Goal: Information Seeking & Learning: Learn about a topic

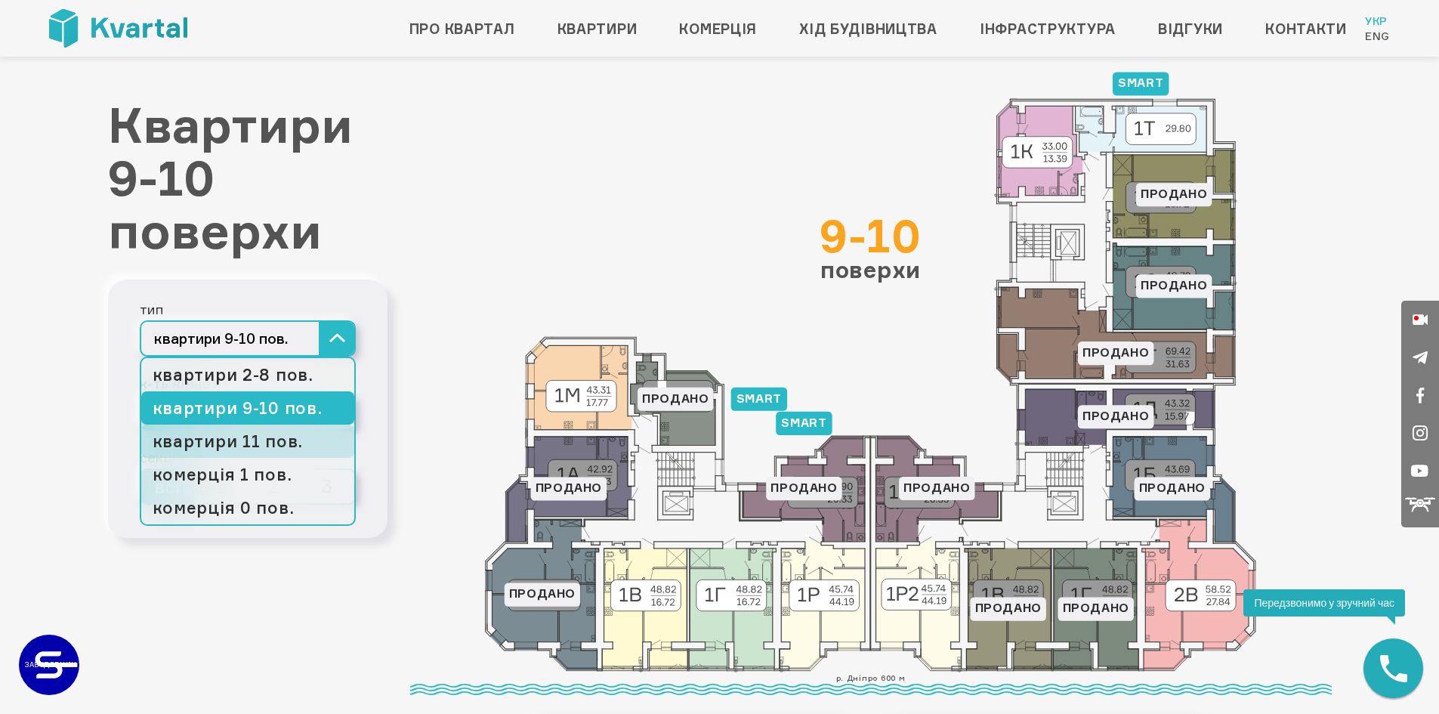
click at [283, 441] on link "квартири 11 пов." at bounding box center [247, 441] width 213 height 33
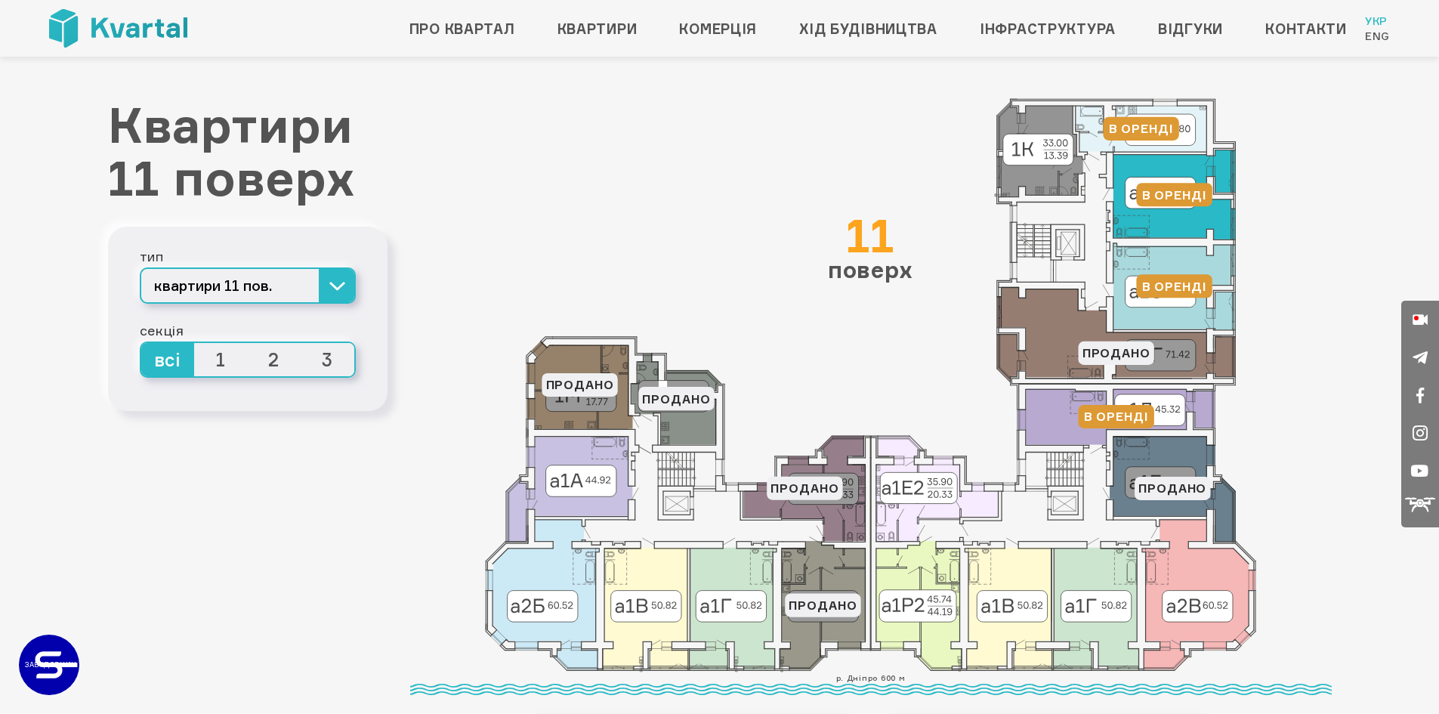
click at [1176, 228] on icon at bounding box center [1175, 194] width 122 height 89
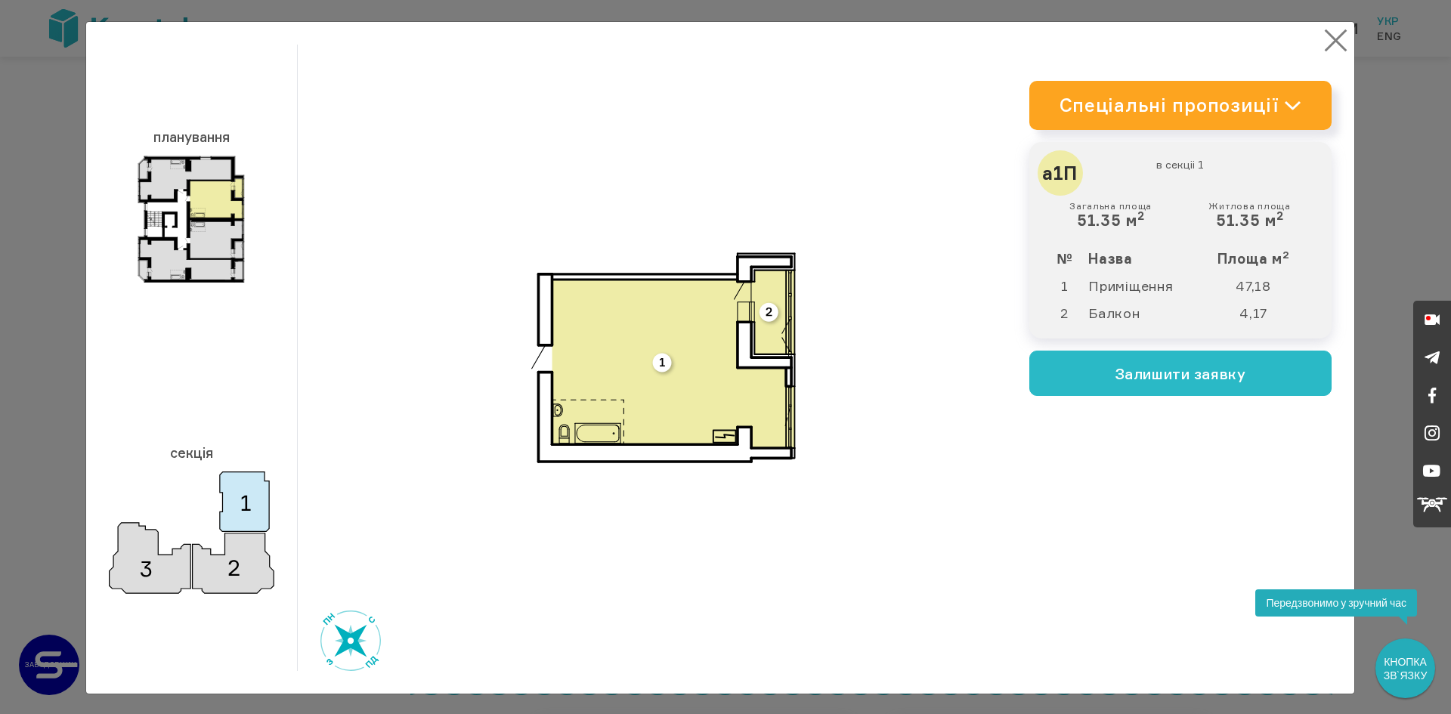
click at [1330, 40] on button "×" at bounding box center [1335, 40] width 29 height 29
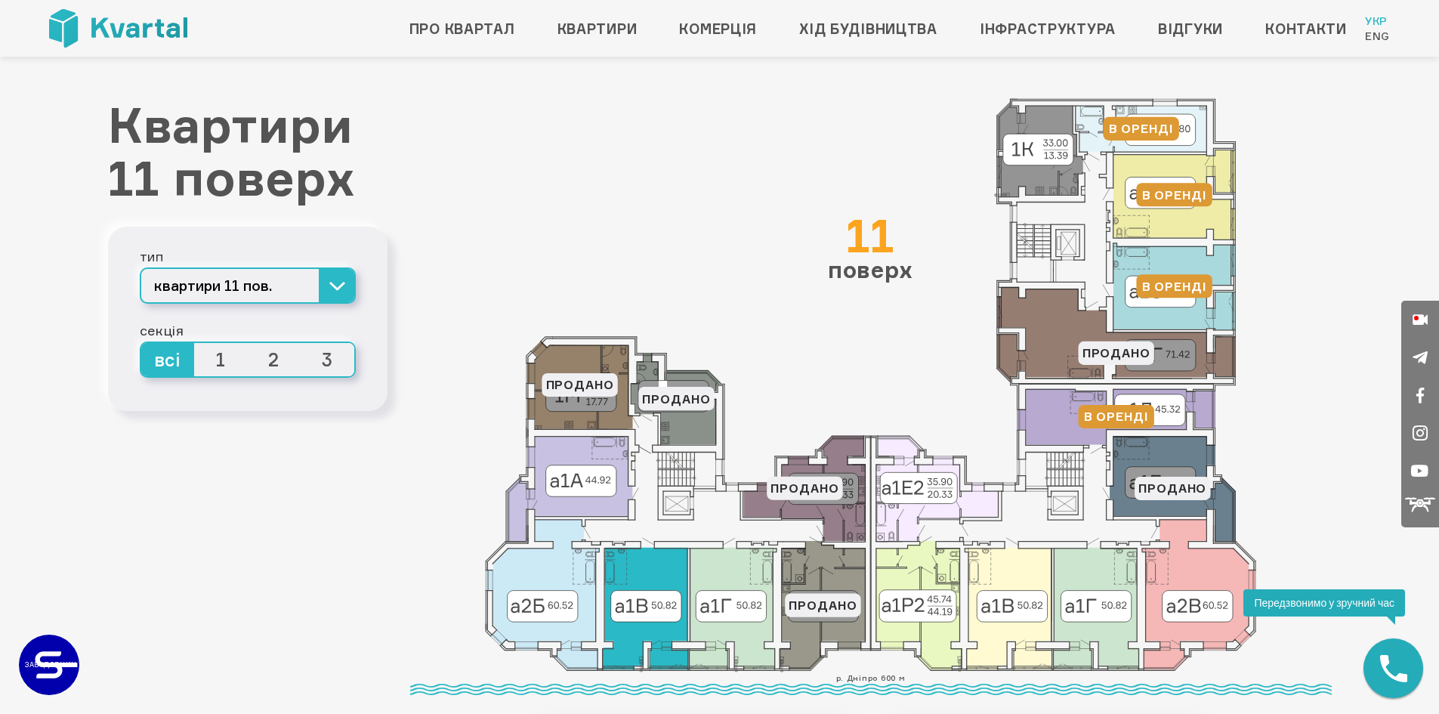
click at [650, 580] on icon at bounding box center [645, 609] width 85 height 122
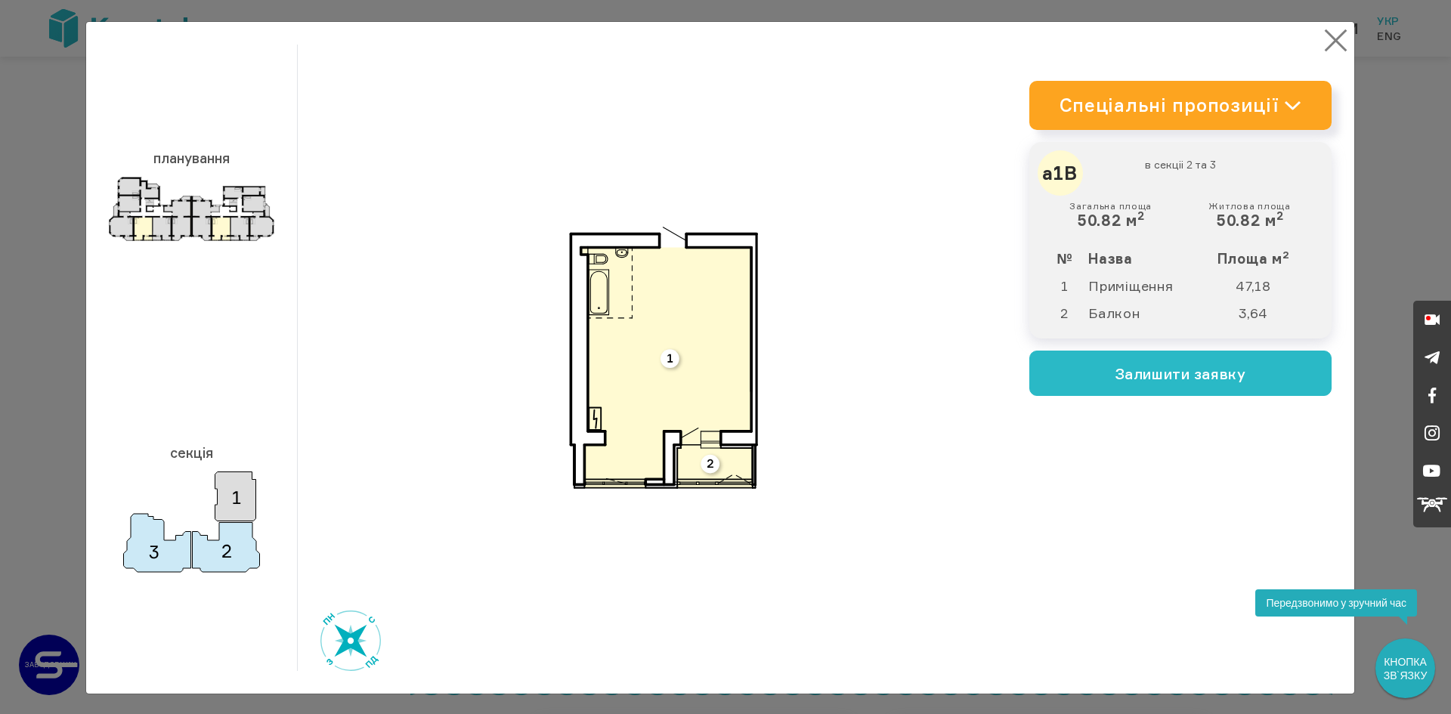
click at [1330, 47] on button "×" at bounding box center [1335, 40] width 29 height 29
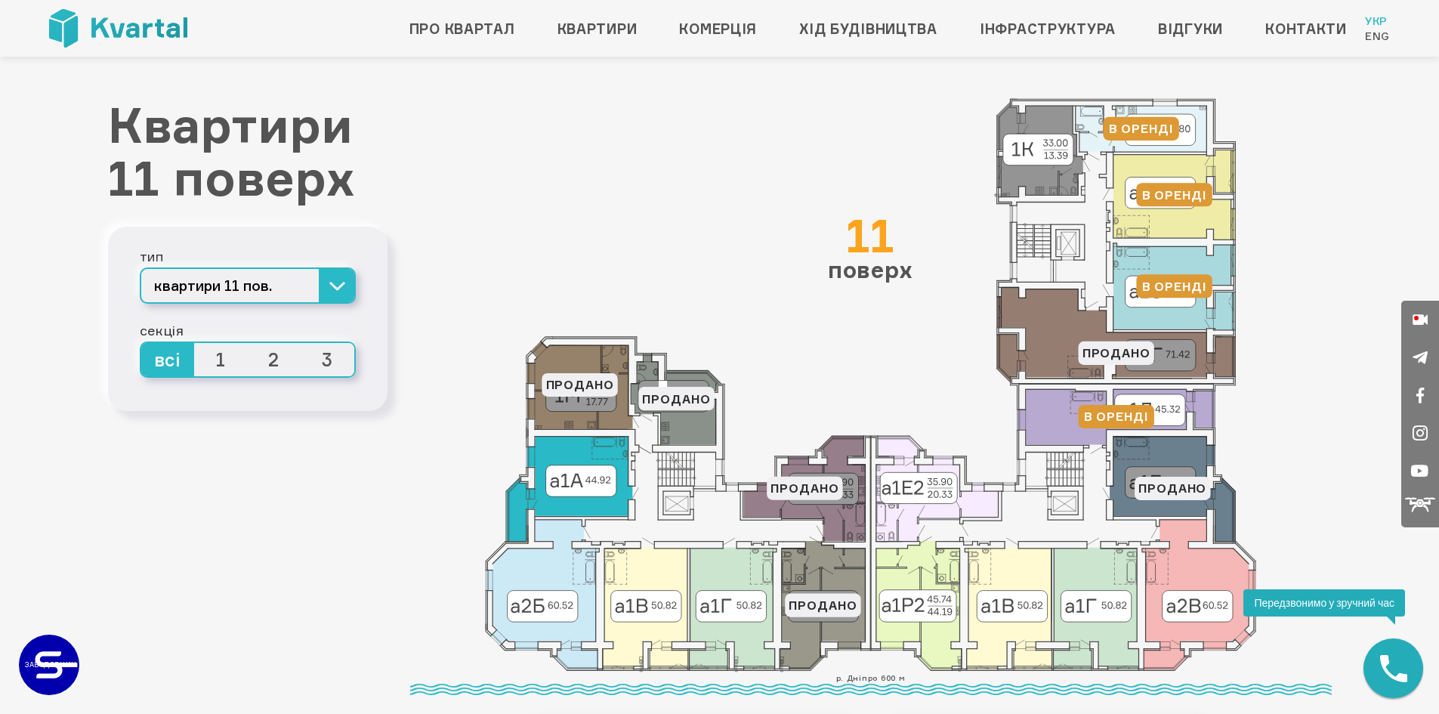
click at [555, 509] on icon at bounding box center [569, 488] width 126 height 105
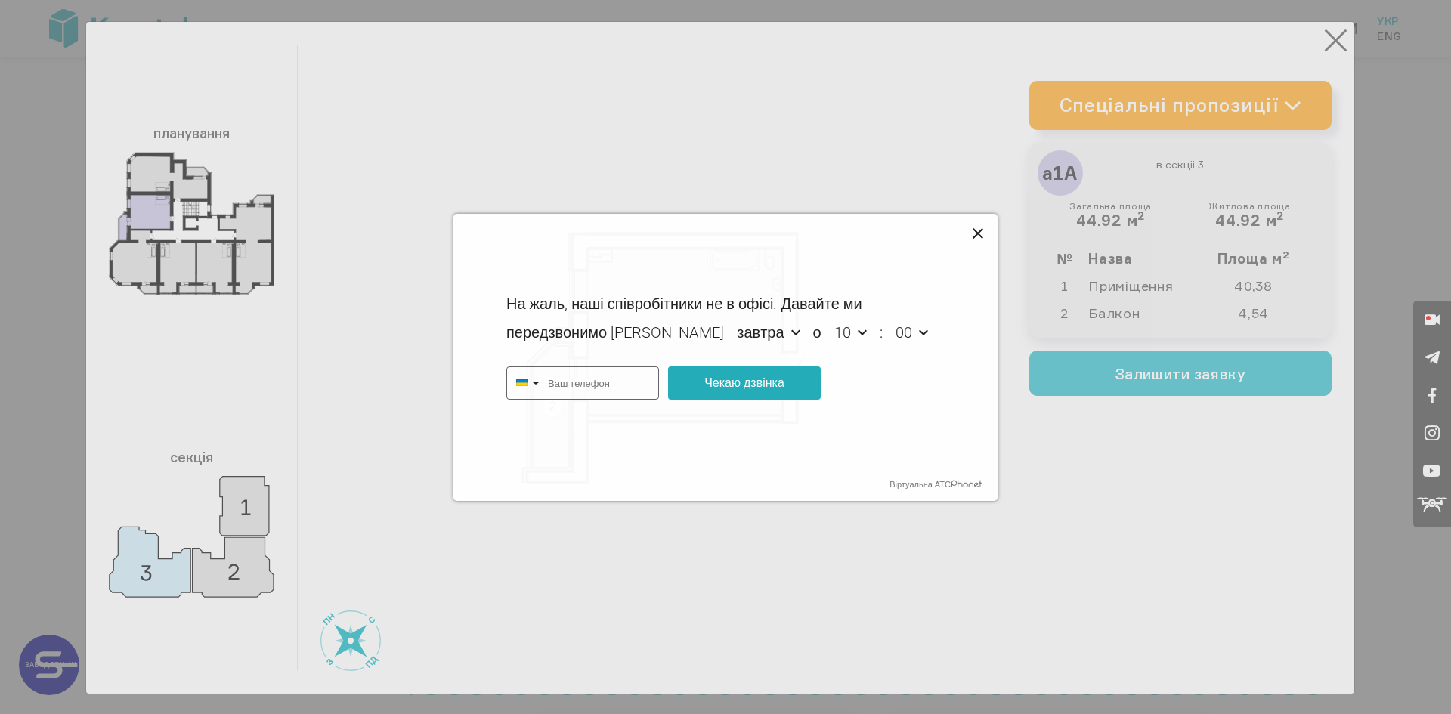
click at [978, 226] on icon at bounding box center [978, 234] width 18 height 18
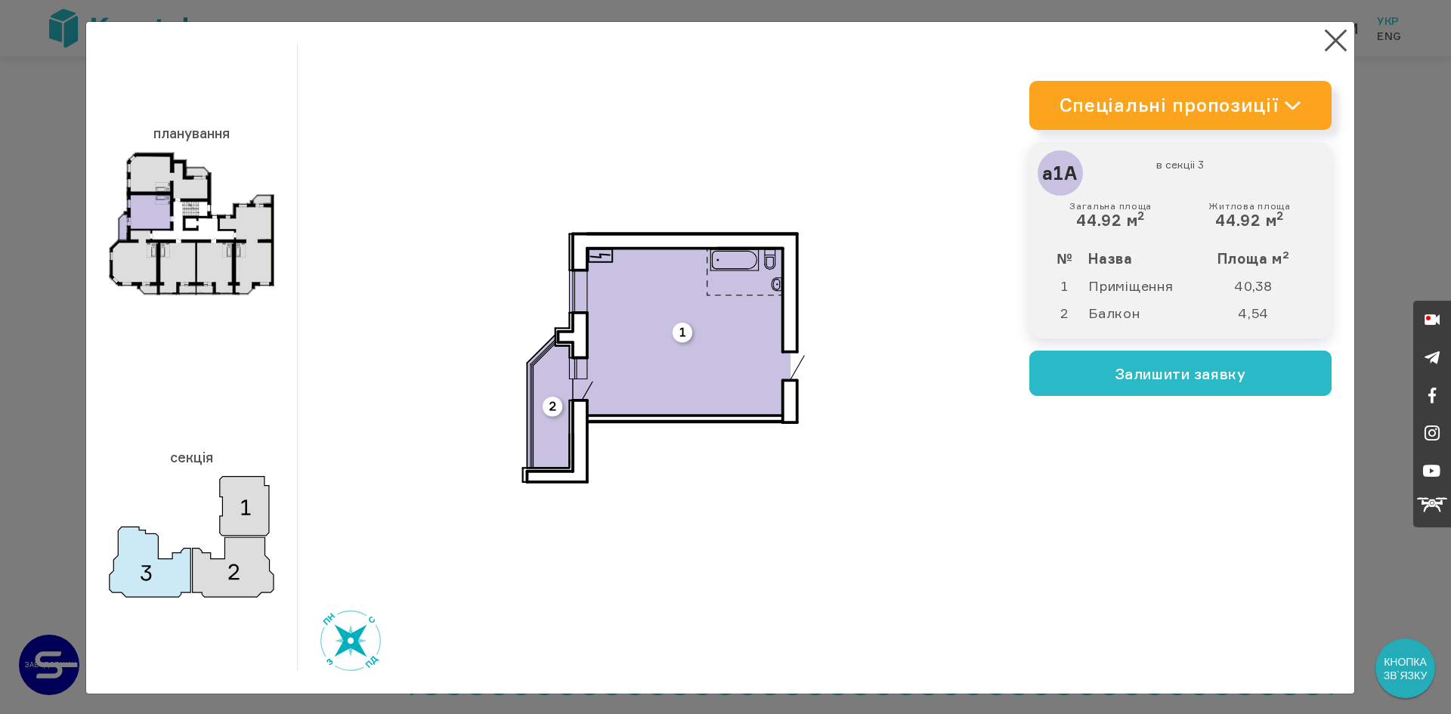
type input "[PHONE_NUMBER]"
click at [1326, 36] on button "×" at bounding box center [1335, 40] width 29 height 29
